Goal: Information Seeking & Learning: Learn about a topic

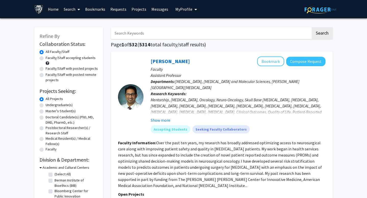
click at [46, 63] on span at bounding box center [48, 63] width 4 height 4
click at [48, 63] on span at bounding box center [48, 63] width 4 height 4
click at [47, 63] on span at bounding box center [48, 63] width 4 height 4
click at [46, 58] on label "Faculty/Staff accepting students" at bounding box center [71, 57] width 50 height 5
click at [46, 58] on input "Faculty/Staff accepting students" at bounding box center [47, 56] width 3 height 3
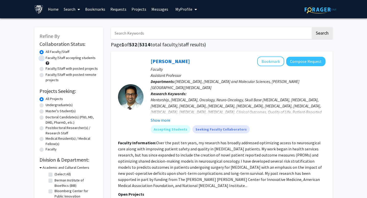
radio input "true"
click at [46, 51] on label "All Faculty/Staff" at bounding box center [58, 51] width 24 height 5
click at [46, 51] on input "All Faculty/Staff" at bounding box center [47, 50] width 3 height 3
radio input "true"
click at [46, 59] on label "Faculty/Staff accepting students" at bounding box center [71, 57] width 50 height 5
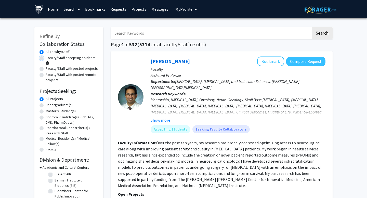
click at [46, 59] on input "Faculty/Staff accepting students" at bounding box center [47, 56] width 3 height 3
radio input "true"
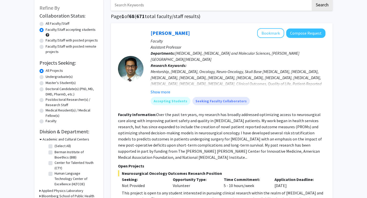
scroll to position [29, 0]
click at [46, 77] on label "Undergraduate(s)" at bounding box center [59, 76] width 27 height 5
click at [46, 77] on input "Undergraduate(s)" at bounding box center [47, 75] width 3 height 3
radio input "true"
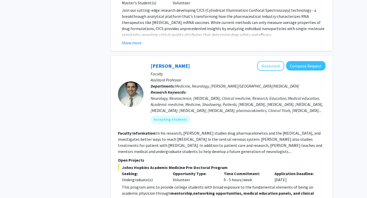
scroll to position [1405, 0]
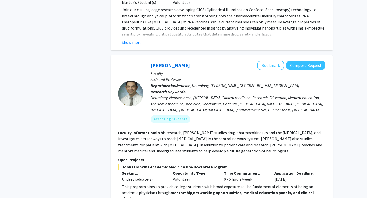
click at [213, 130] on fg-read-more "In his research, [PERSON_NAME] studies drug pharmacokinetics and the [MEDICAL_D…" at bounding box center [220, 141] width 204 height 23
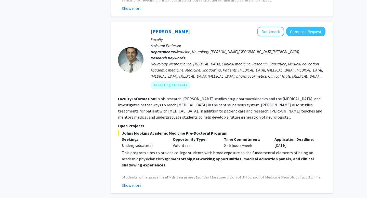
scroll to position [1448, 0]
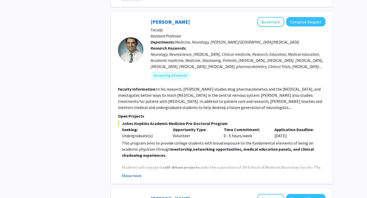
click at [132, 173] on button "Show more" at bounding box center [132, 176] width 20 height 6
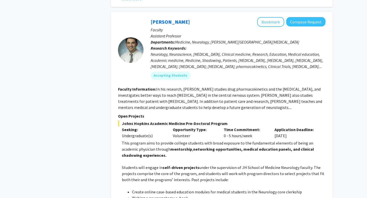
click at [165, 140] on p "This program aims to provide college students with broad exposure to the fundam…" at bounding box center [224, 149] width 204 height 18
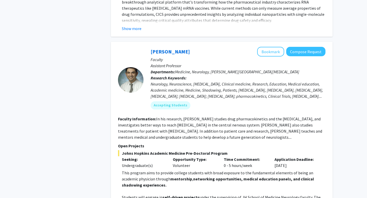
scroll to position [1406, 0]
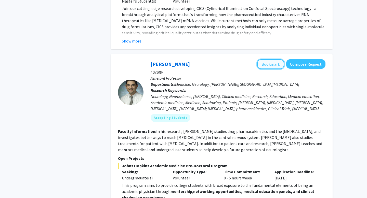
click at [273, 59] on button "Bookmark" at bounding box center [270, 64] width 27 height 10
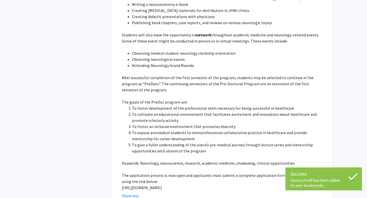
scroll to position [1684, 0]
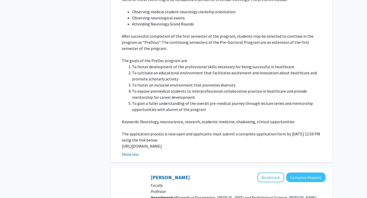
drag, startPoint x: 121, startPoint y: 111, endPoint x: 147, endPoint y: 118, distance: 27.1
click at [147, 118] on fg-read-more "This program aims to provide college students with broad exposure to the fundam…" at bounding box center [221, 31] width 207 height 253
copy p "[URL][DOMAIN_NAME]"
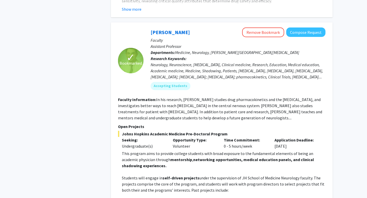
scroll to position [1410, 0]
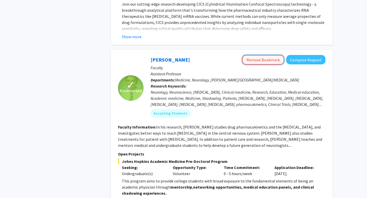
click at [268, 55] on button "Remove Bookmark" at bounding box center [263, 60] width 42 height 10
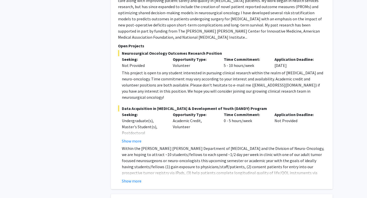
scroll to position [2186, 0]
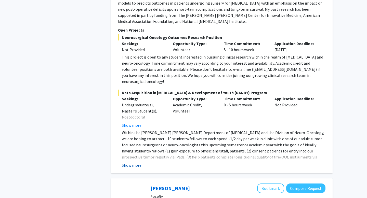
click at [135, 162] on button "Show more" at bounding box center [132, 165] width 20 height 6
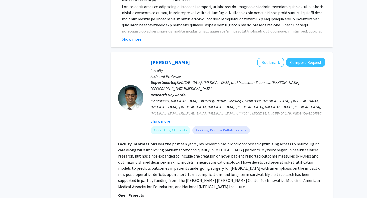
scroll to position [2019, 0]
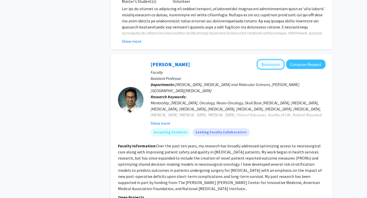
click at [268, 60] on button "Bookmark" at bounding box center [270, 65] width 27 height 10
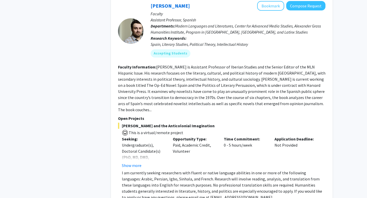
scroll to position [2439, 0]
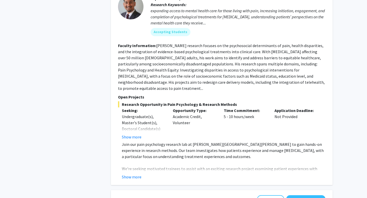
scroll to position [440, 0]
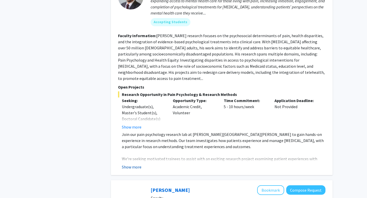
click at [130, 164] on button "Show more" at bounding box center [132, 167] width 20 height 6
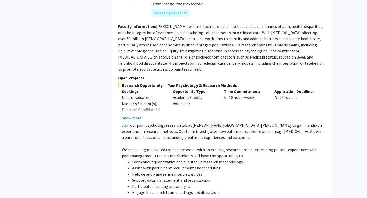
scroll to position [444, 0]
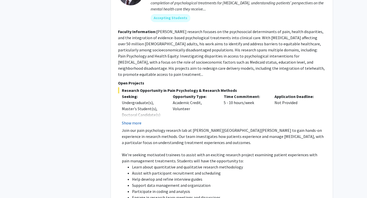
click at [140, 120] on button "Show more" at bounding box center [132, 123] width 20 height 6
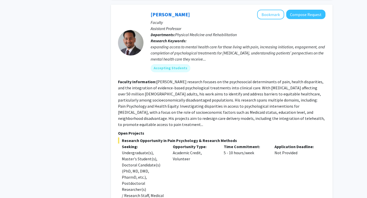
scroll to position [394, 0]
click at [151, 98] on fg-read-more "[PERSON_NAME] research focuses on the psychosocial determinants of pain, health…" at bounding box center [221, 103] width 207 height 48
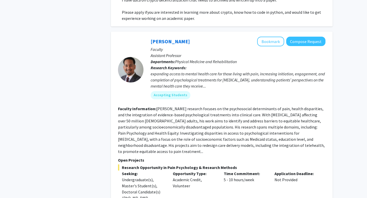
scroll to position [367, 0]
click at [271, 37] on button "Bookmark" at bounding box center [270, 42] width 27 height 10
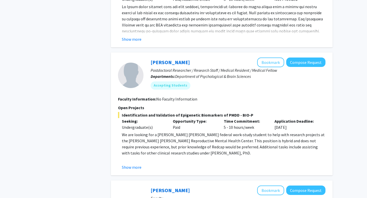
scroll to position [881, 0]
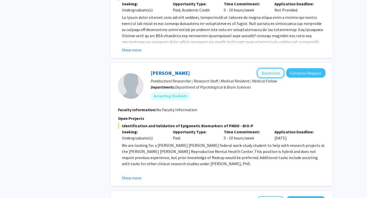
click at [267, 68] on button "Bookmark" at bounding box center [270, 73] width 27 height 10
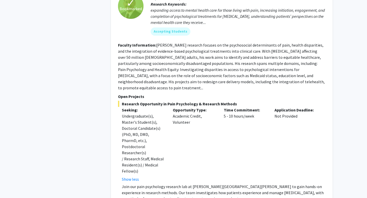
scroll to position [0, 0]
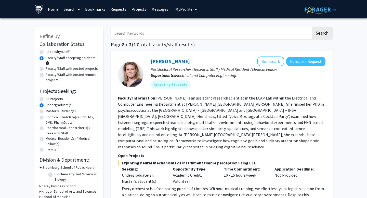
click at [96, 6] on link "Bookmarks" at bounding box center [95, 9] width 25 height 18
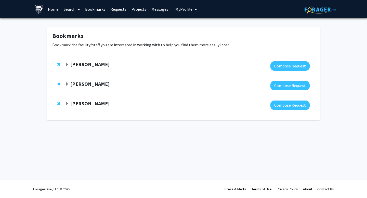
click at [67, 64] on span "Expand Raj Mukherjee Bookmark" at bounding box center [67, 65] width 4 height 4
